Goal: Information Seeking & Learning: Learn about a topic

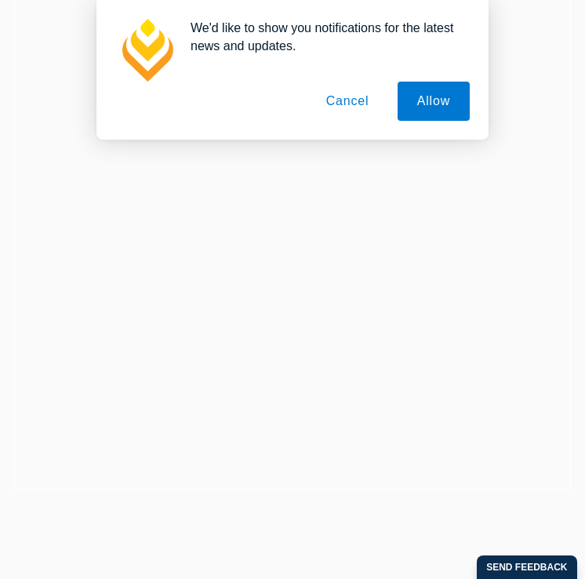
scroll to position [147, 0]
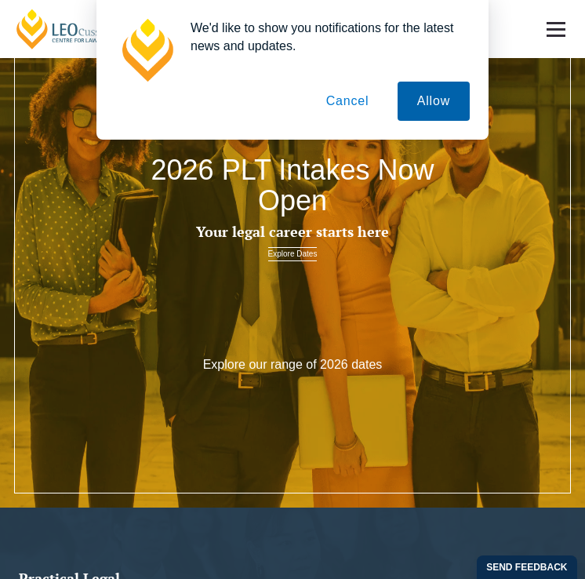
click at [435, 97] on button "Allow" at bounding box center [434, 101] width 72 height 39
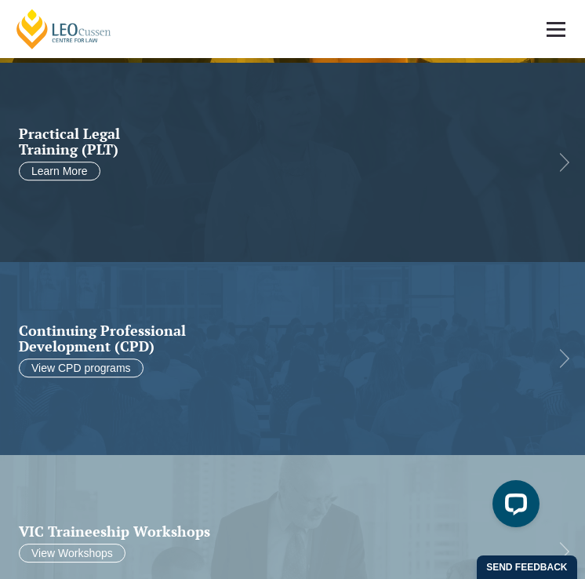
scroll to position [594, 0]
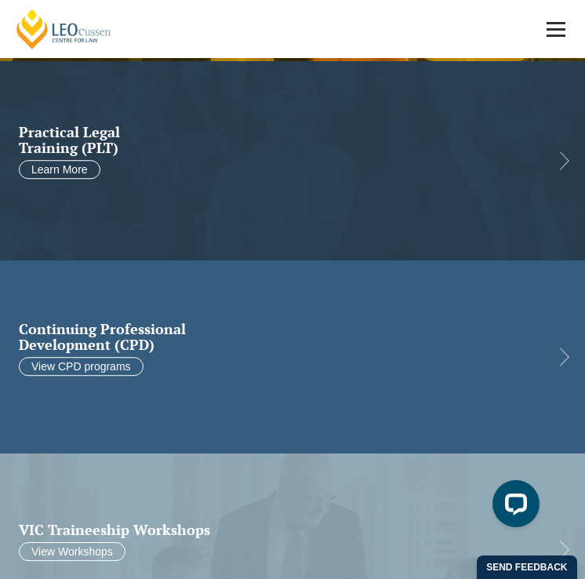
click at [343, 351] on h2 "Continuing Professional Development (CPD)" at bounding box center [280, 337] width 522 height 31
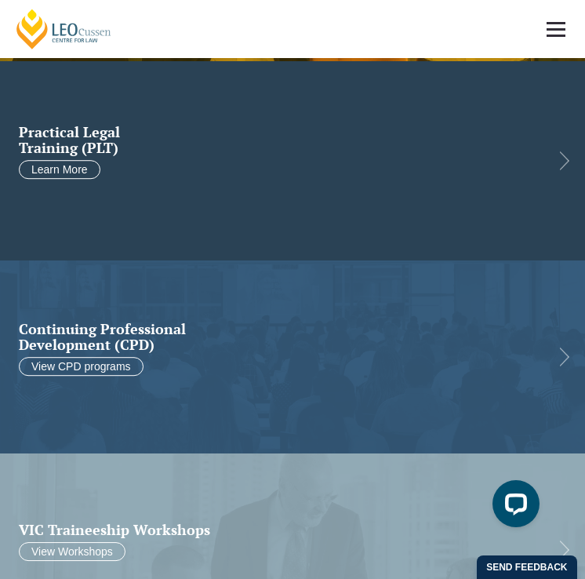
click at [151, 183] on link at bounding box center [292, 160] width 585 height 199
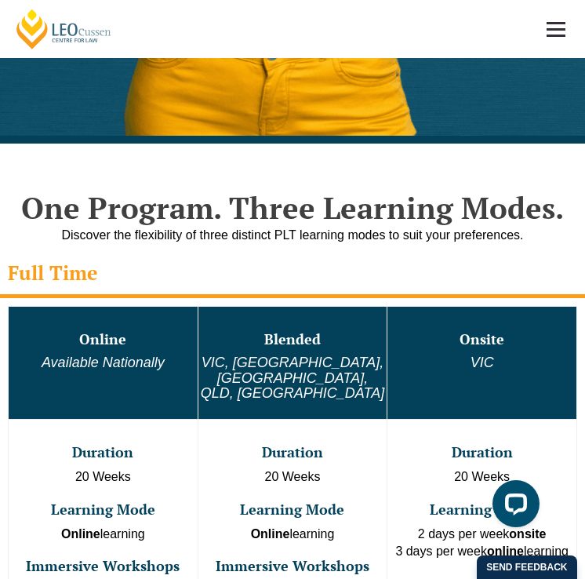
scroll to position [1139, 0]
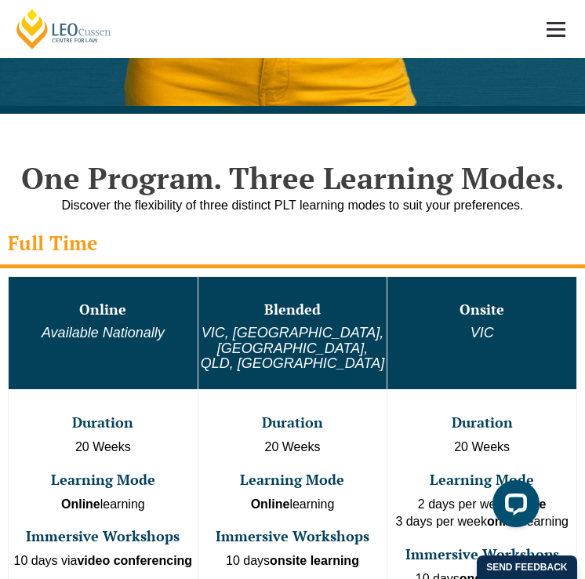
click at [113, 315] on h3 "Online" at bounding box center [103, 310] width 186 height 16
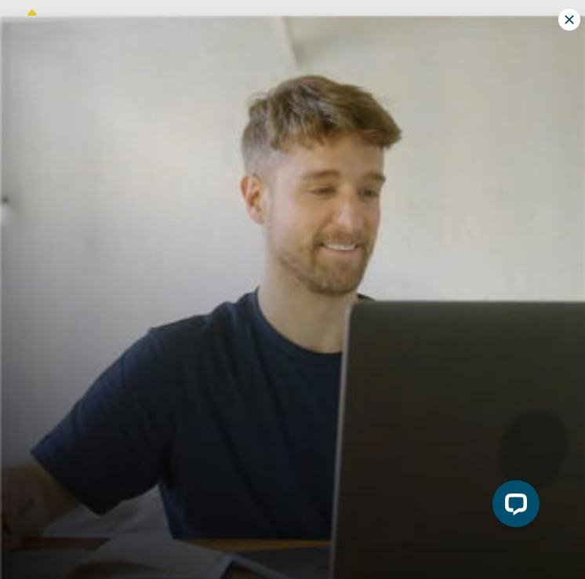
scroll to position [0, 0]
click at [570, 20] on icon at bounding box center [569, 19] width 9 height 9
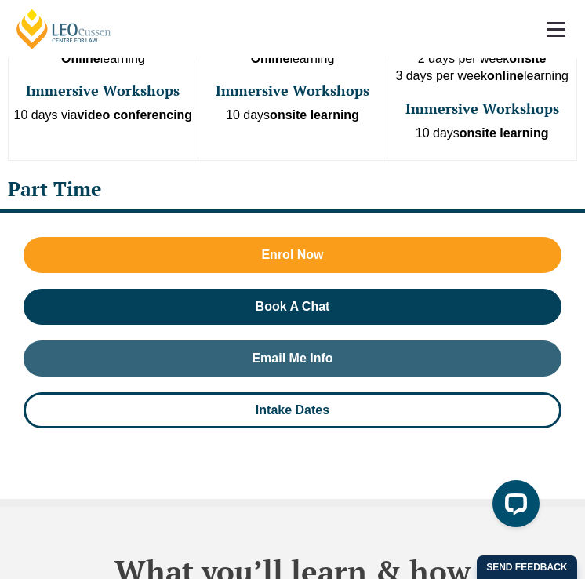
scroll to position [1591, 0]
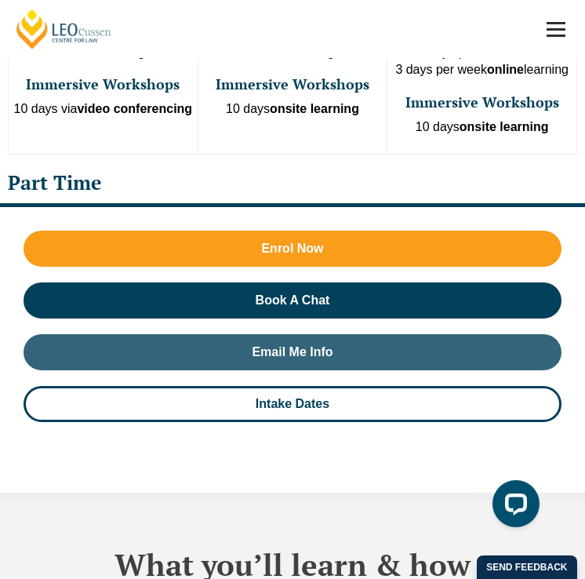
click at [555, 31] on link at bounding box center [556, 29] width 58 height 58
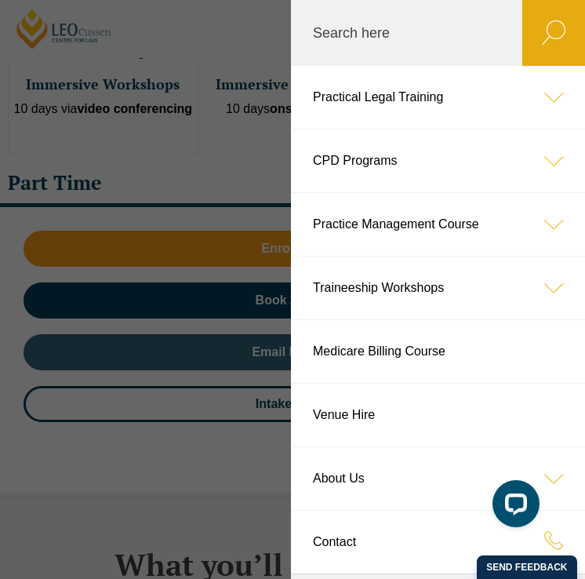
click at [556, 96] on icon at bounding box center [553, 97] width 63 height 63
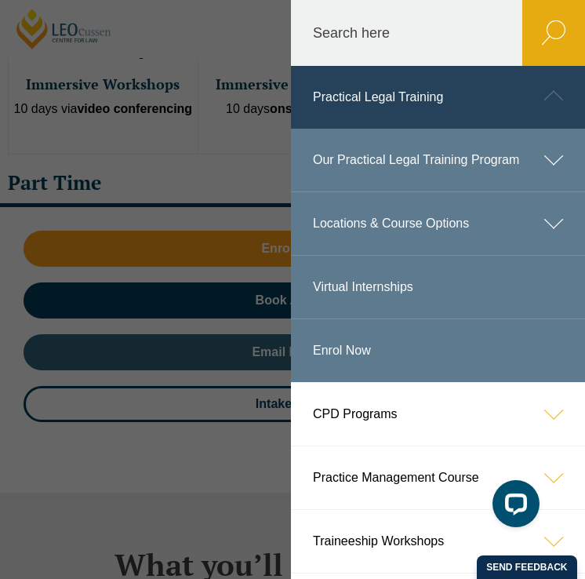
click at [548, 224] on icon at bounding box center [553, 223] width 63 height 63
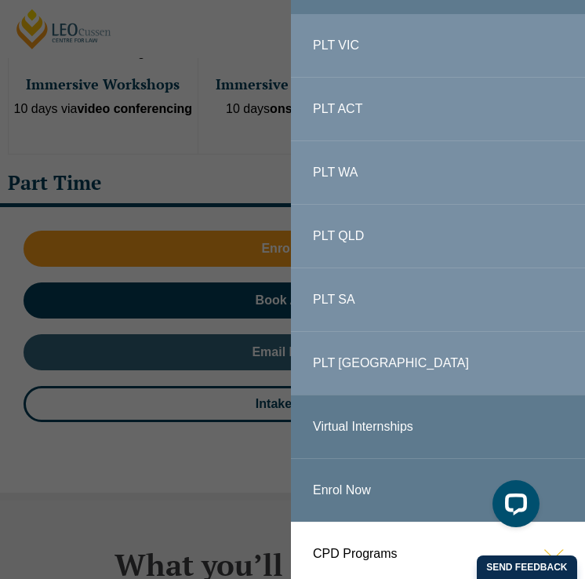
scroll to position [240, 0]
click at [339, 352] on link "PLT [GEOGRAPHIC_DATA]" at bounding box center [438, 364] width 294 height 63
